Goal: Task Accomplishment & Management: Manage account settings

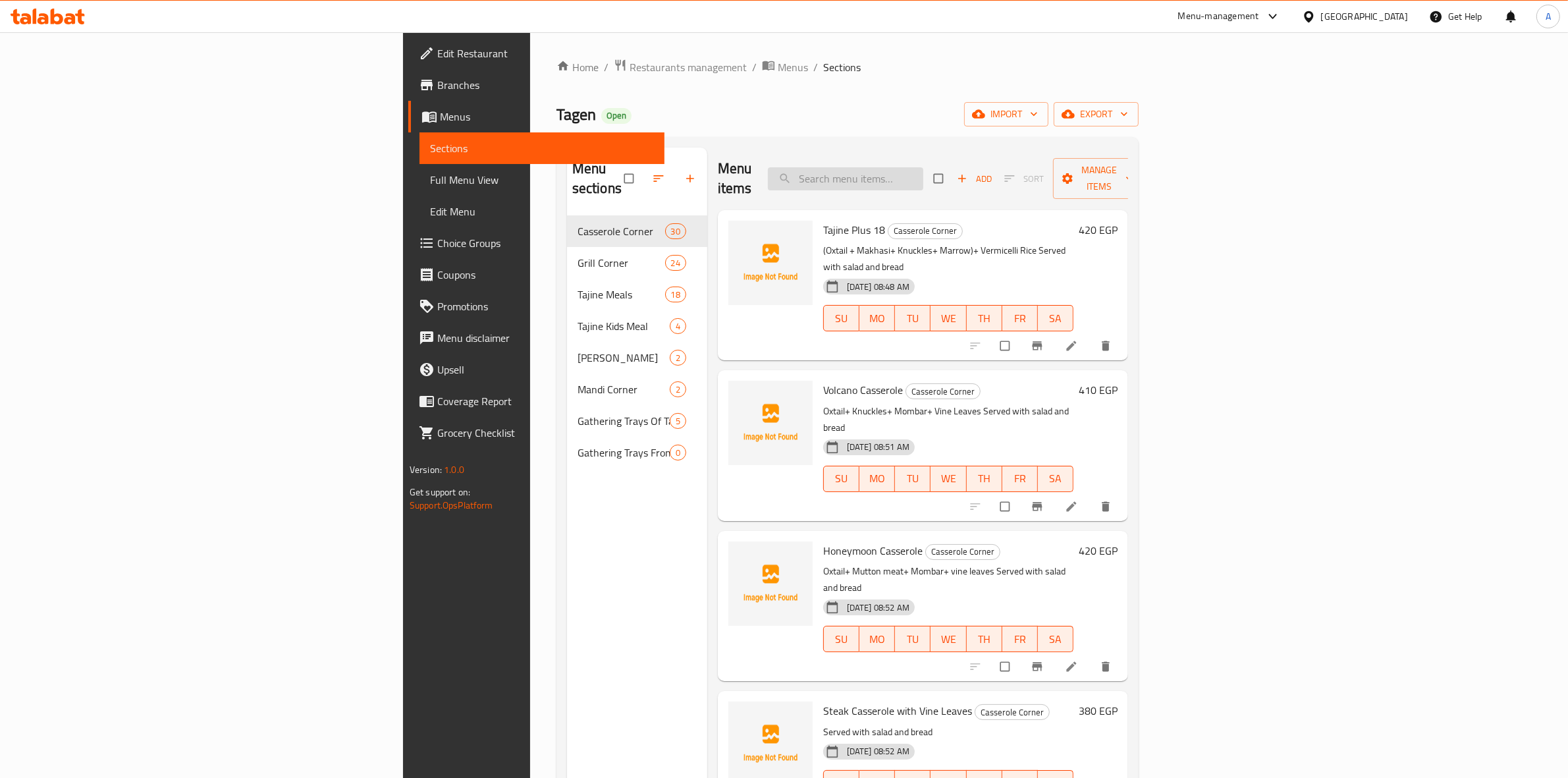
click at [923, 176] on input "search" at bounding box center [845, 178] width 156 height 23
paste input "Gathering Trays"
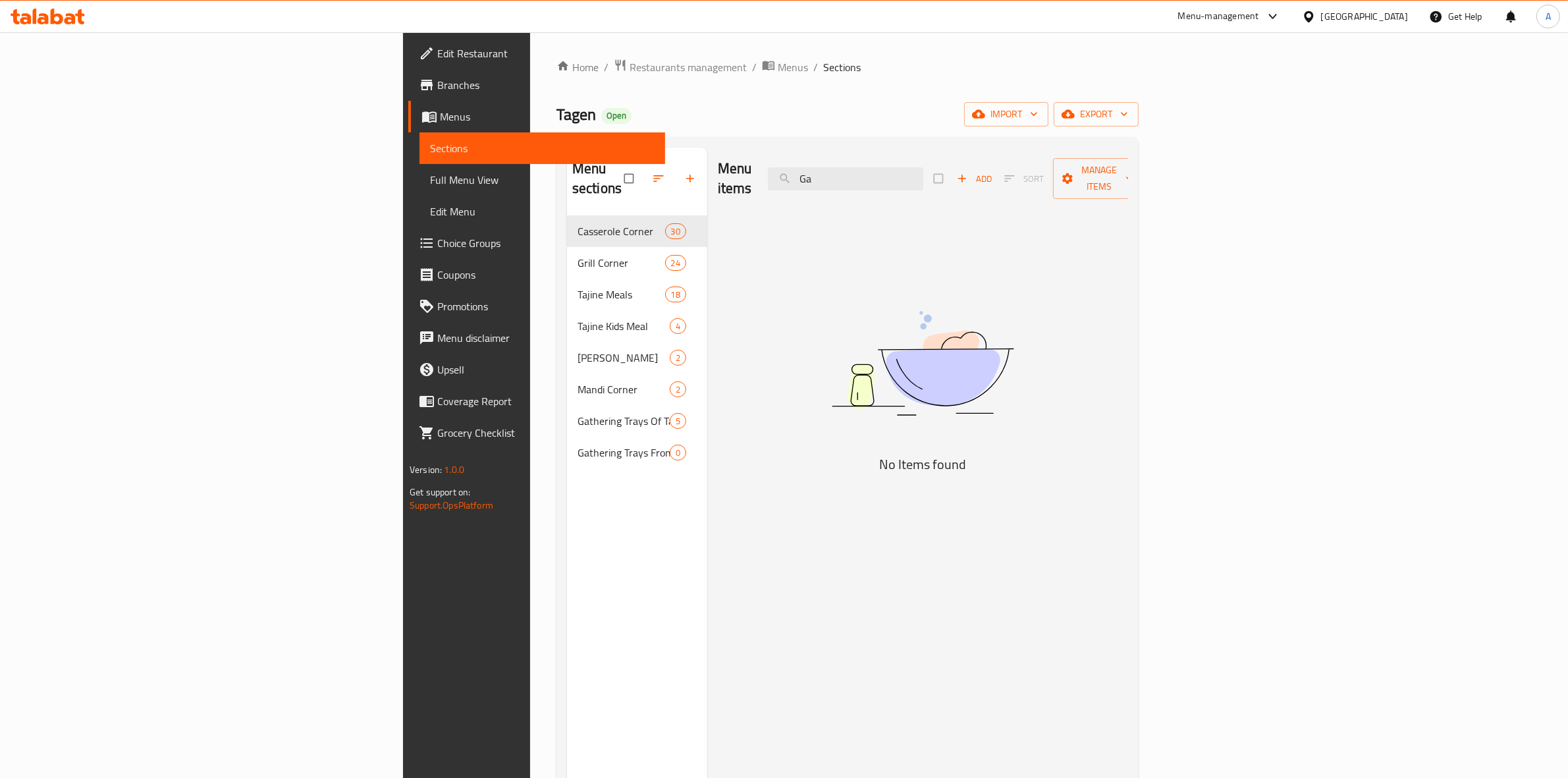
type input "G"
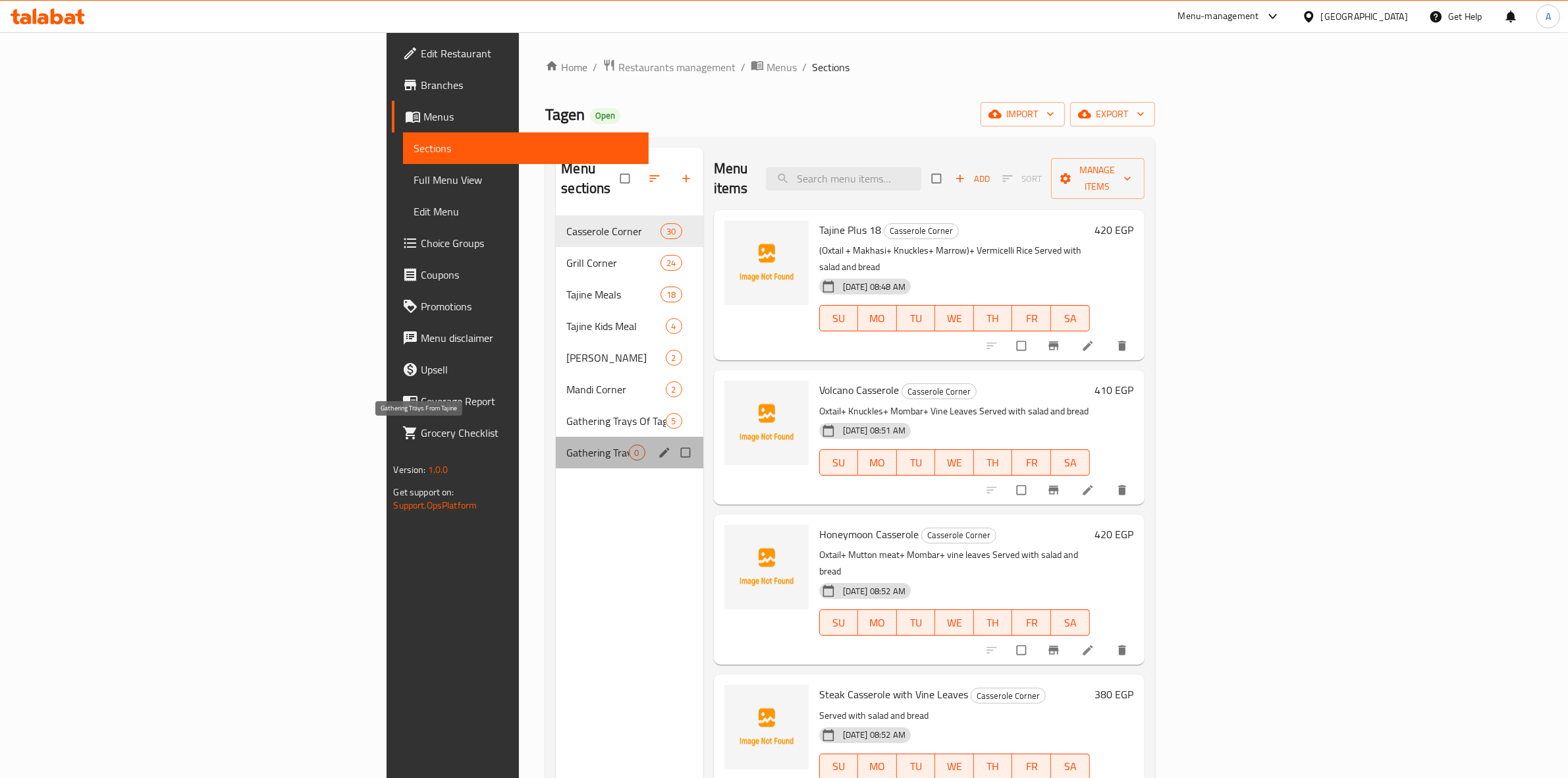
click at [566, 445] on span "Gathering Trays From Tajine" at bounding box center [597, 452] width 62 height 16
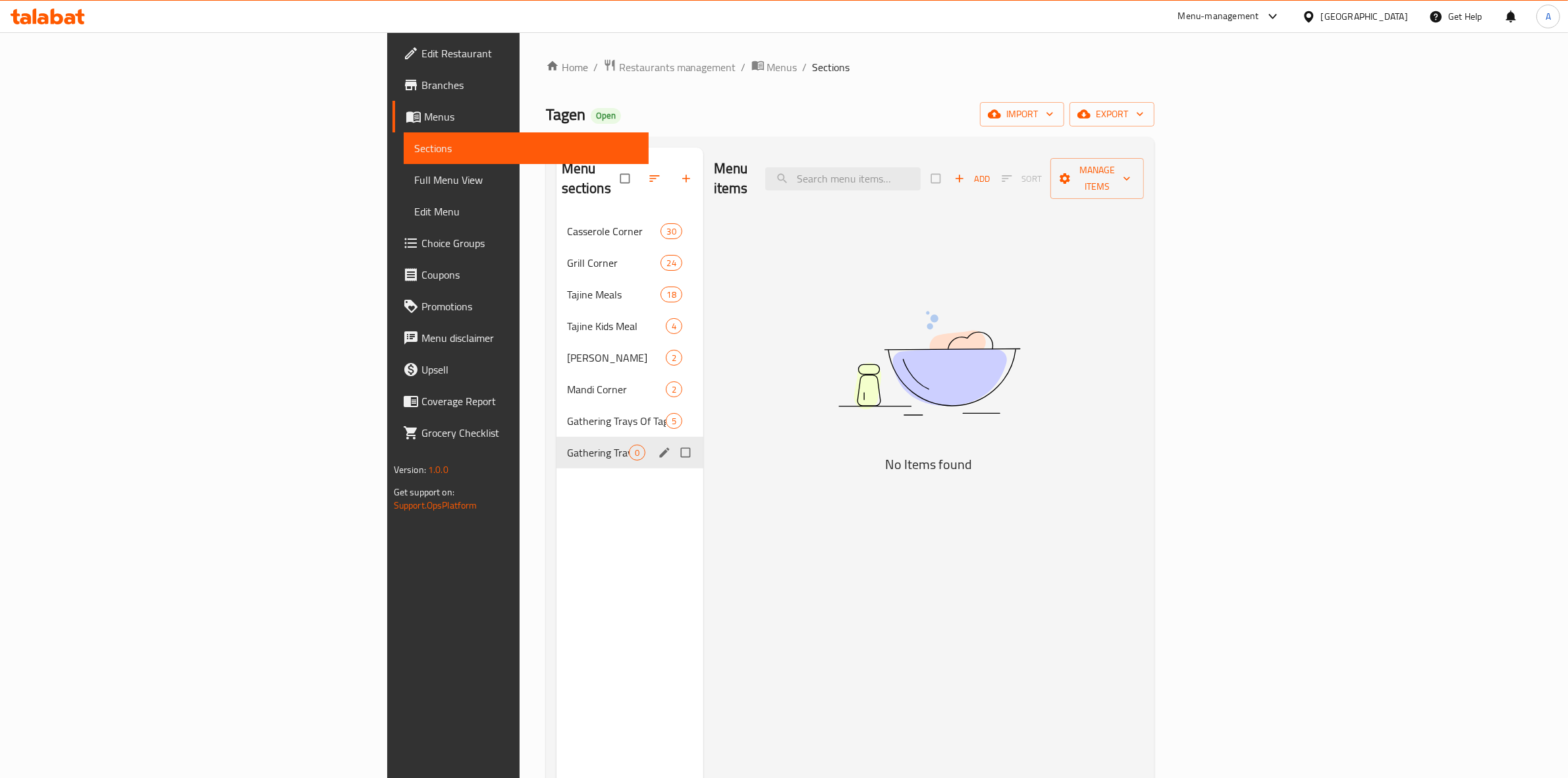
click at [673, 439] on input "Menu sections" at bounding box center [687, 452] width 27 height 25
checkbox input "true"
click at [638, 175] on icon "button" at bounding box center [644, 178] width 13 height 13
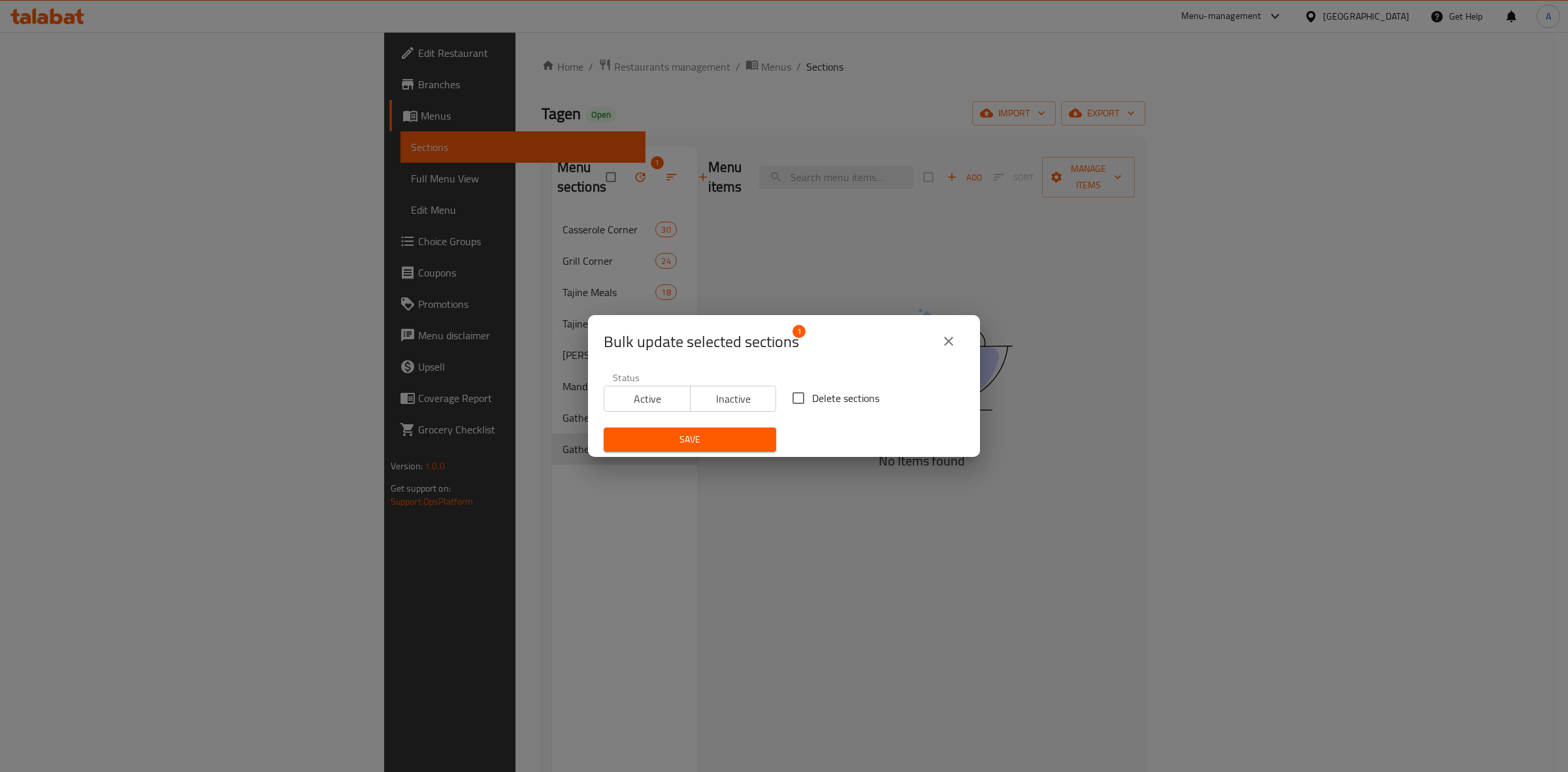
click at [818, 394] on span "Delete sections" at bounding box center [845, 398] width 67 height 16
click at [812, 394] on input "Delete sections" at bounding box center [798, 398] width 27 height 27
checkbox input "true"
click at [755, 432] on span "Save" at bounding box center [689, 440] width 151 height 17
